Goal: Task Accomplishment & Management: Manage account settings

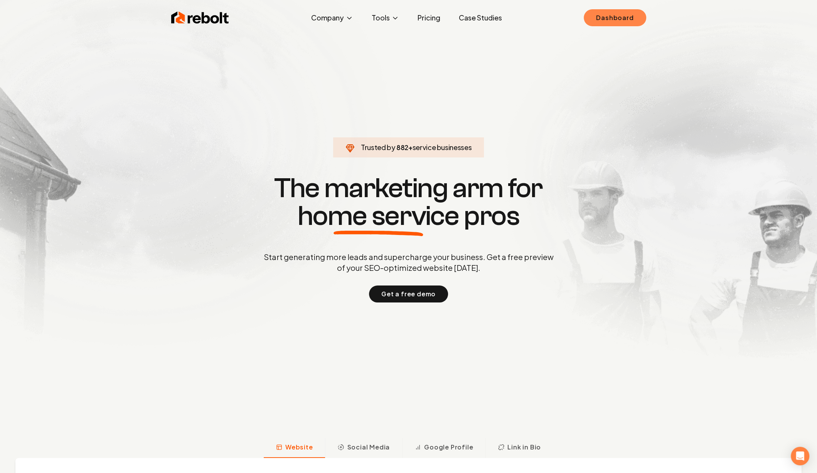
click at [616, 17] on link "Dashboard" at bounding box center [615, 17] width 62 height 17
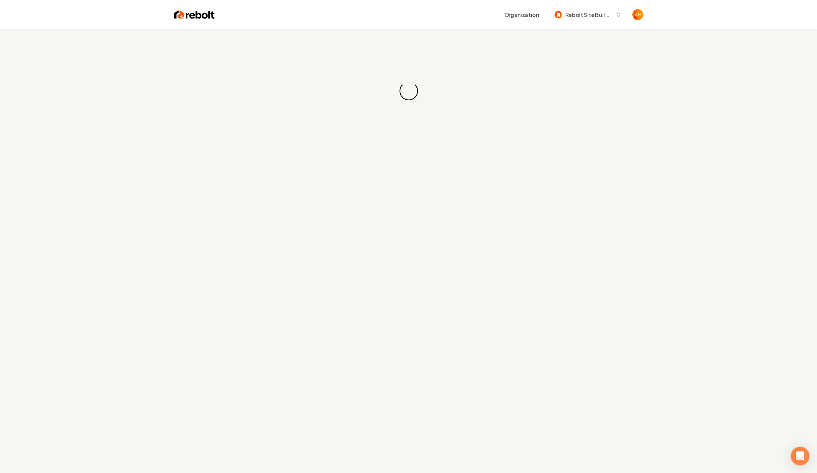
click at [368, 49] on div "Loading... Loading..." at bounding box center [408, 90] width 817 height 123
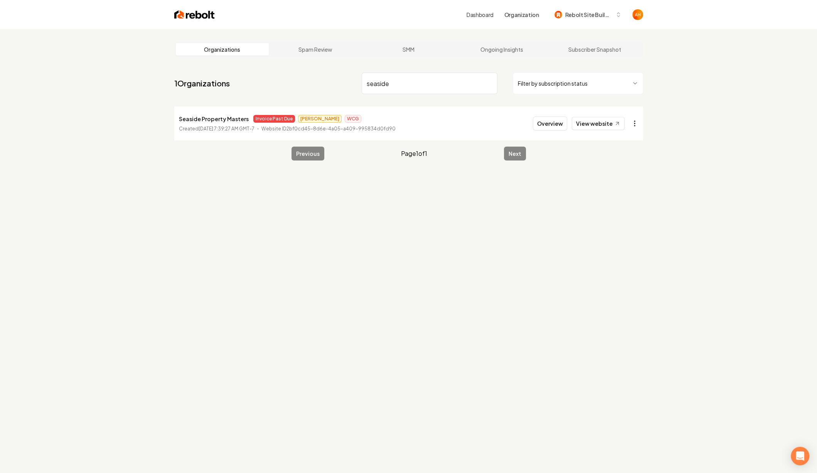
type input "seaside"
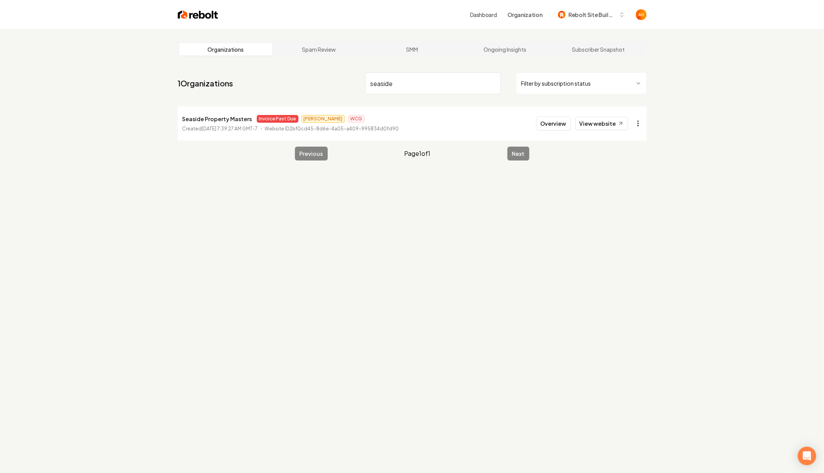
click at [637, 123] on html "Dashboard Organization Rebolt Site Builder Organizations Spam Review SMM Ongoin…" at bounding box center [412, 236] width 824 height 473
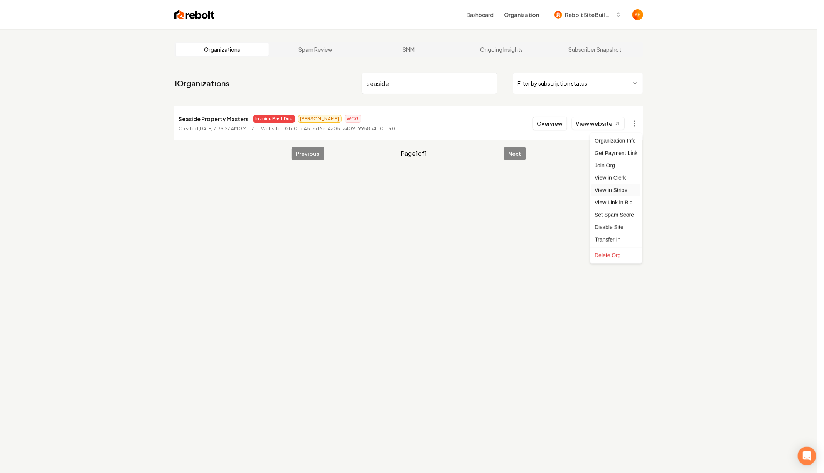
click at [613, 190] on link "View in Stripe" at bounding box center [616, 190] width 49 height 12
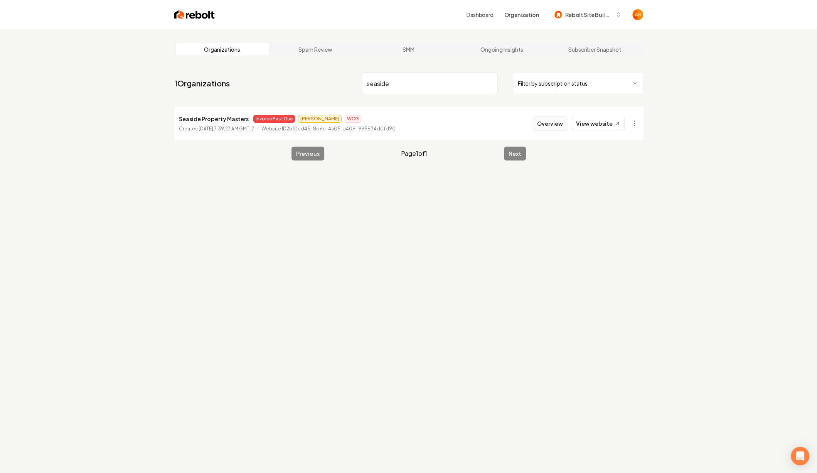
click at [544, 122] on button "Overview" at bounding box center [550, 123] width 34 height 14
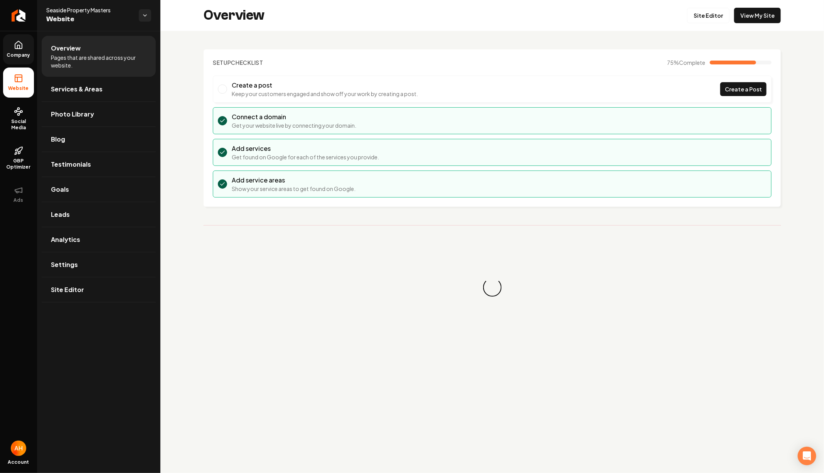
click at [21, 42] on icon at bounding box center [18, 44] width 9 height 9
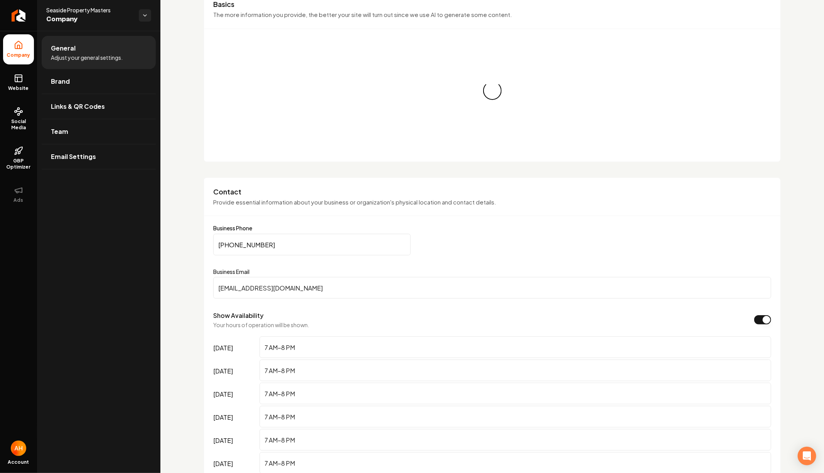
scroll to position [72, 0]
click at [116, 133] on link "Team" at bounding box center [99, 131] width 114 height 25
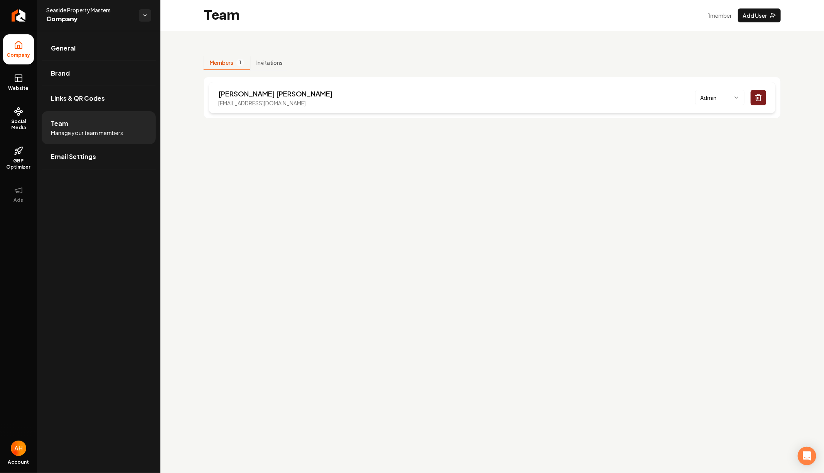
click at [263, 101] on p "[EMAIL_ADDRESS][DOMAIN_NAME]" at bounding box center [275, 103] width 115 height 8
copy p "[EMAIL_ADDRESS][DOMAIN_NAME]"
